Goal: Check status: Check status

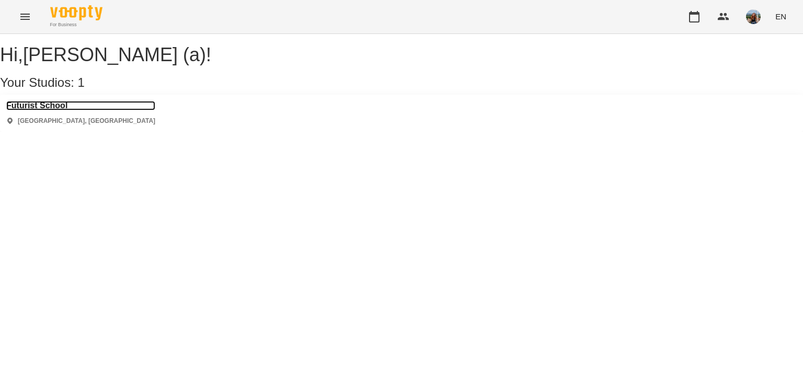
click at [43, 110] on h3 "Futurist School" at bounding box center [80, 105] width 149 height 9
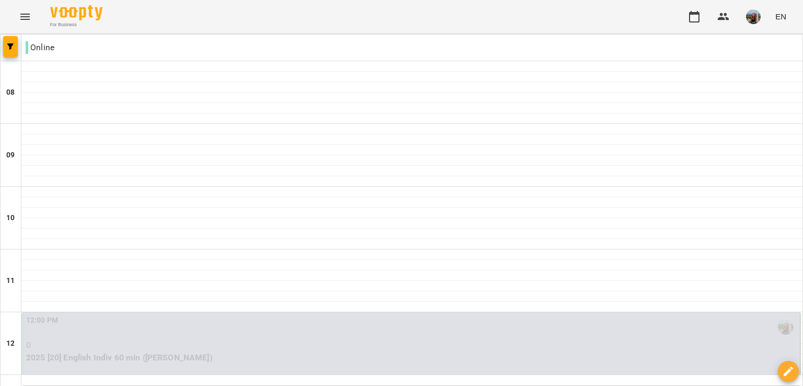
scroll to position [523, 0]
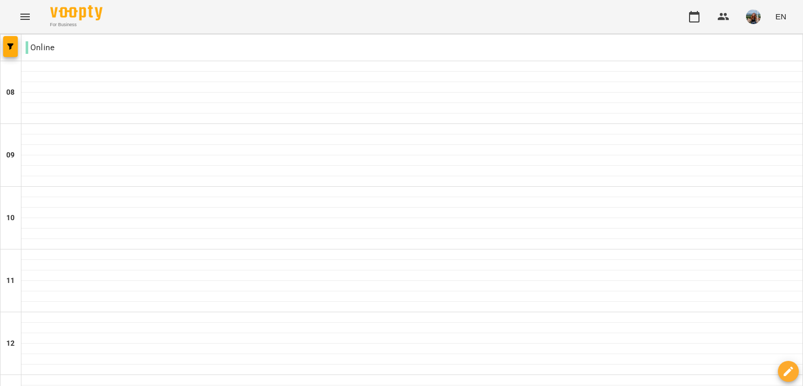
scroll to position [471, 0]
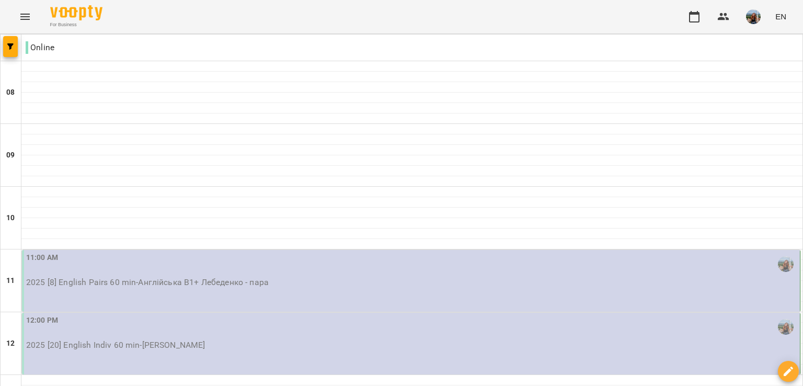
scroll to position [105, 0]
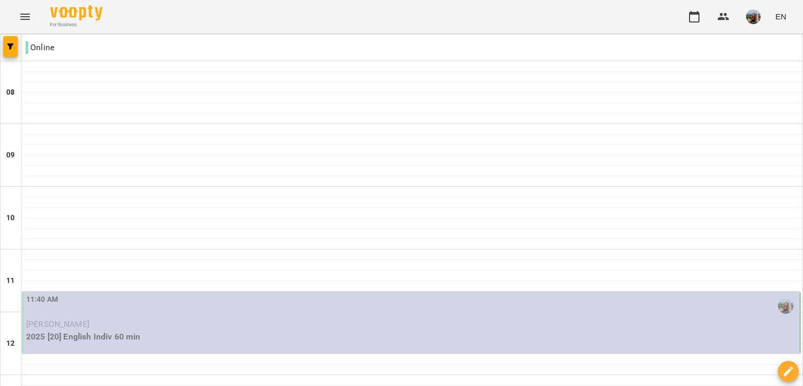
scroll to position [471, 0]
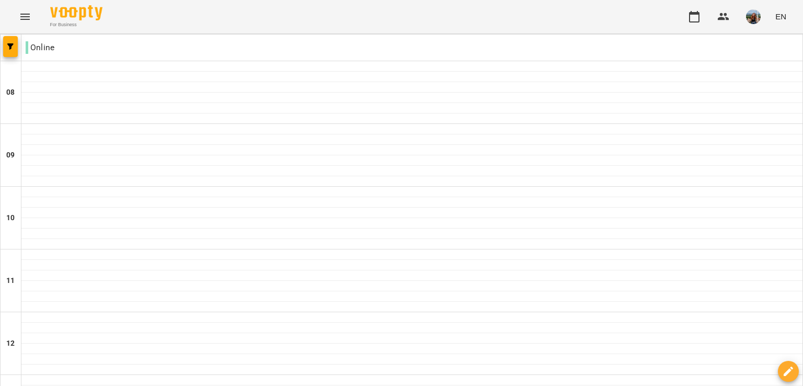
scroll to position [523, 0]
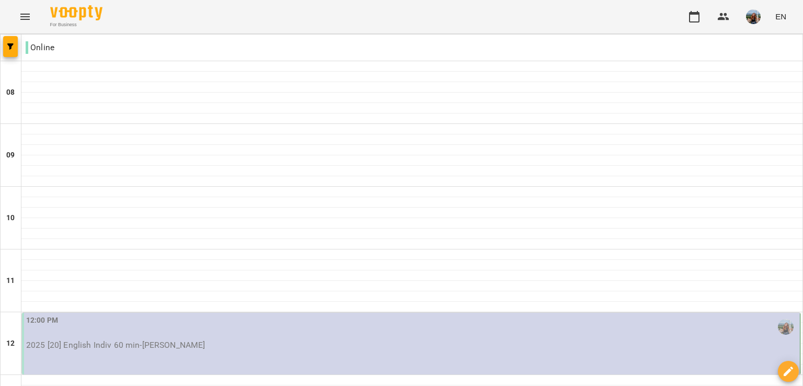
scroll to position [209, 0]
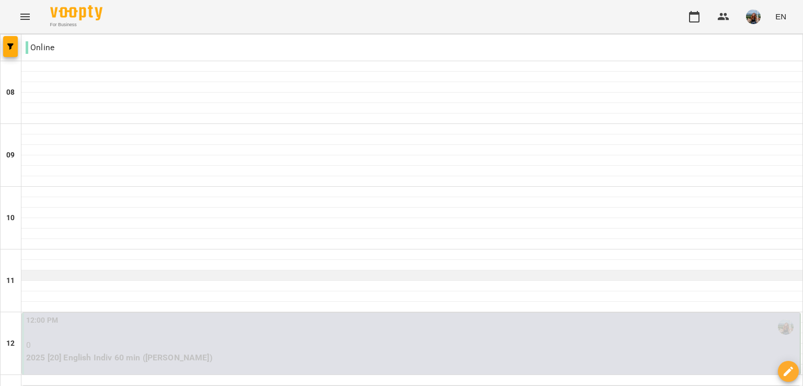
scroll to position [261, 0]
